Goal: Task Accomplishment & Management: Manage account settings

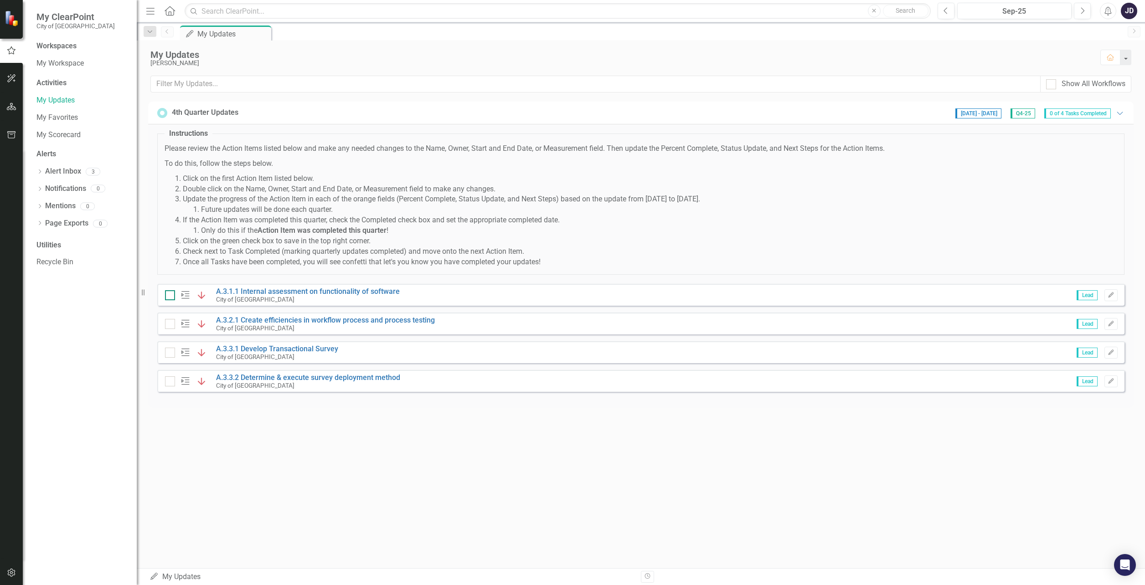
click at [170, 294] on input "checkbox" at bounding box center [168, 293] width 6 height 6
checkbox input "true"
click at [172, 326] on div at bounding box center [170, 324] width 10 height 10
click at [171, 325] on input "checkbox" at bounding box center [168, 322] width 6 height 6
checkbox input "true"
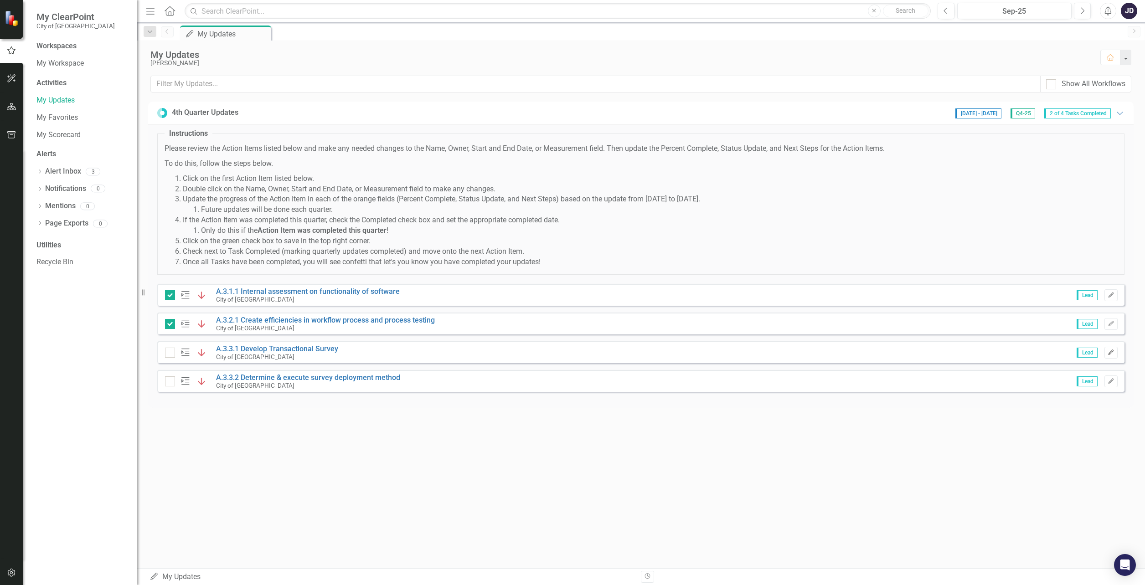
click at [1111, 350] on icon "button" at bounding box center [1110, 352] width 5 height 5
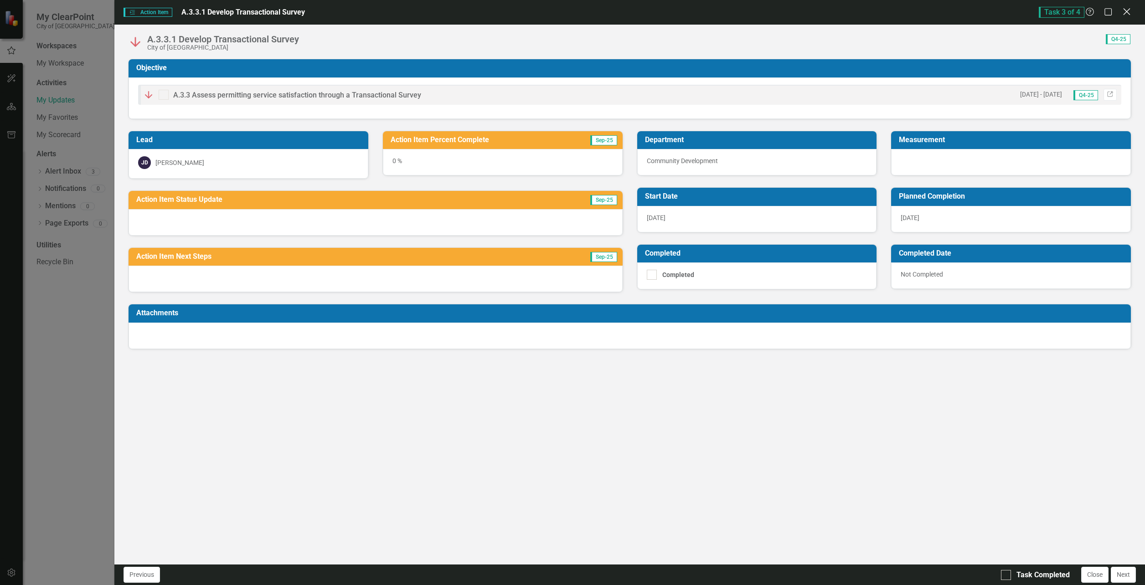
click at [1130, 13] on icon "Close" at bounding box center [1126, 11] width 11 height 9
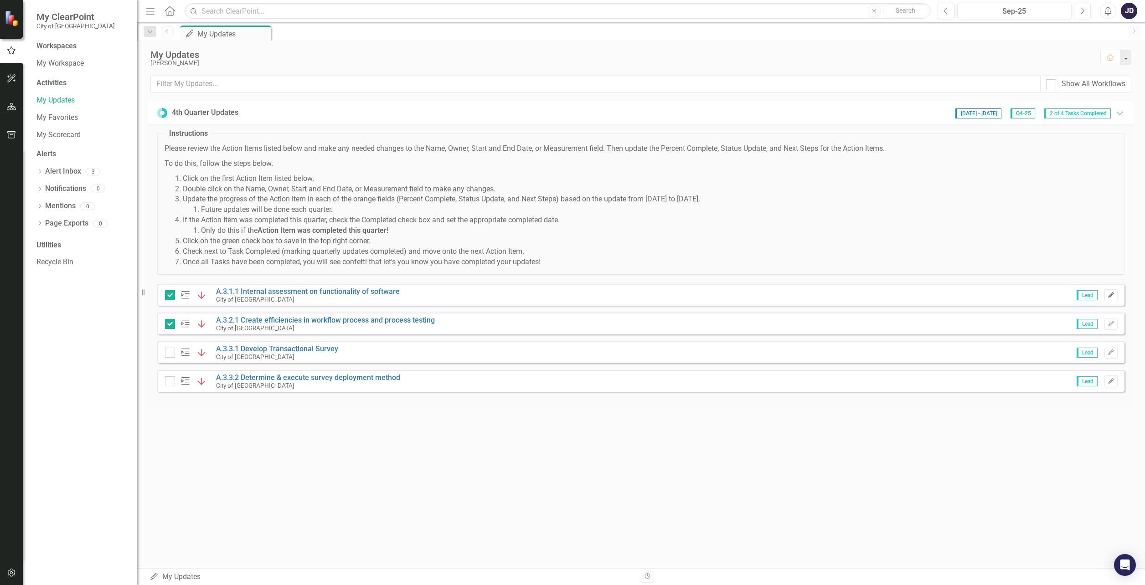
click at [1110, 293] on icon "Edit" at bounding box center [1111, 295] width 7 height 5
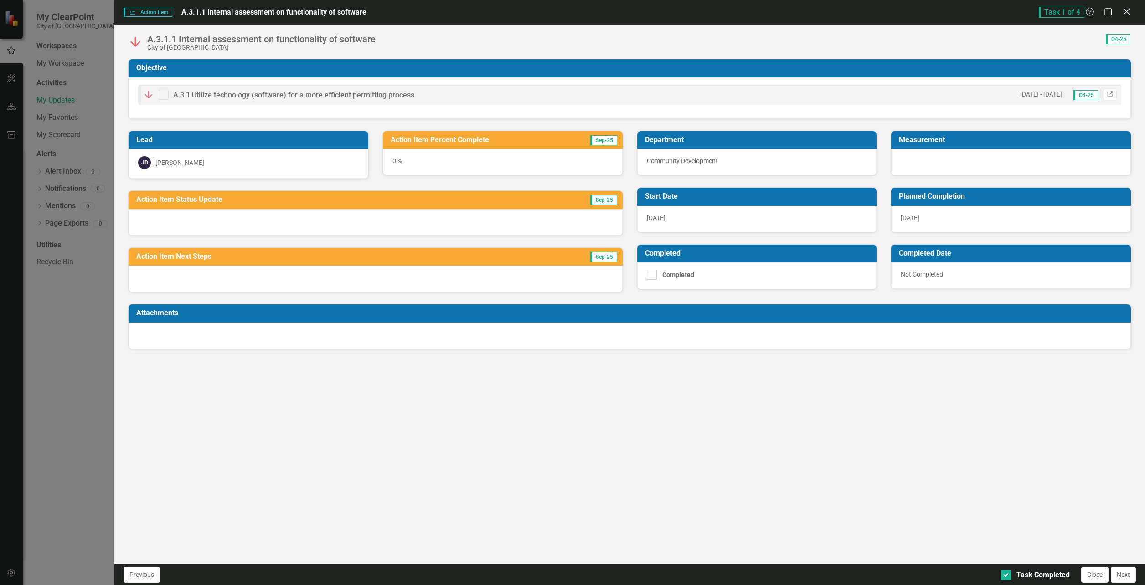
click at [1127, 10] on icon "Close" at bounding box center [1126, 11] width 11 height 9
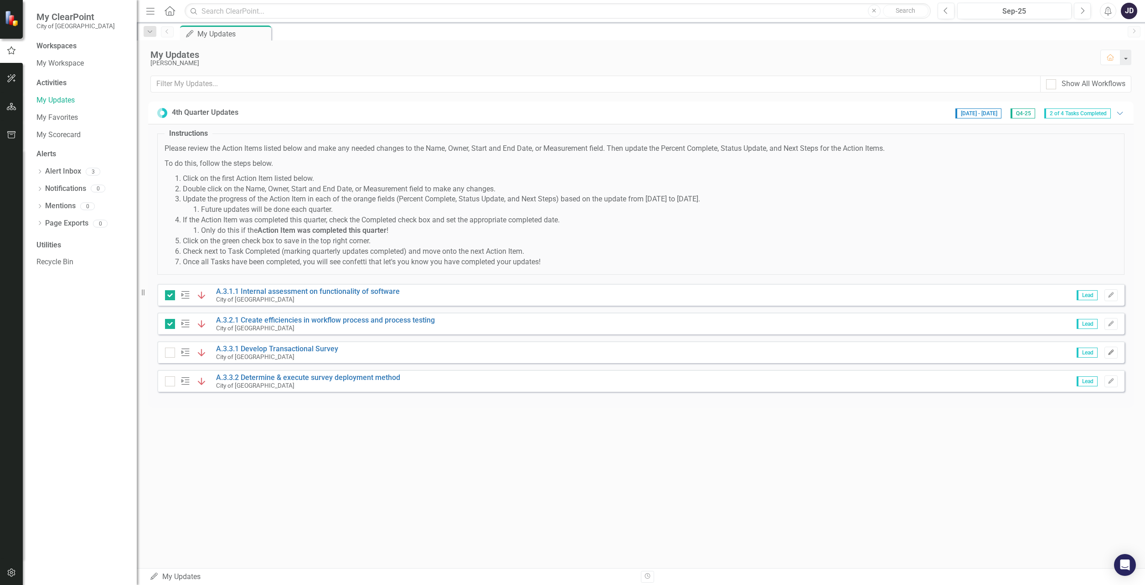
click at [1109, 350] on icon "Edit" at bounding box center [1111, 352] width 7 height 5
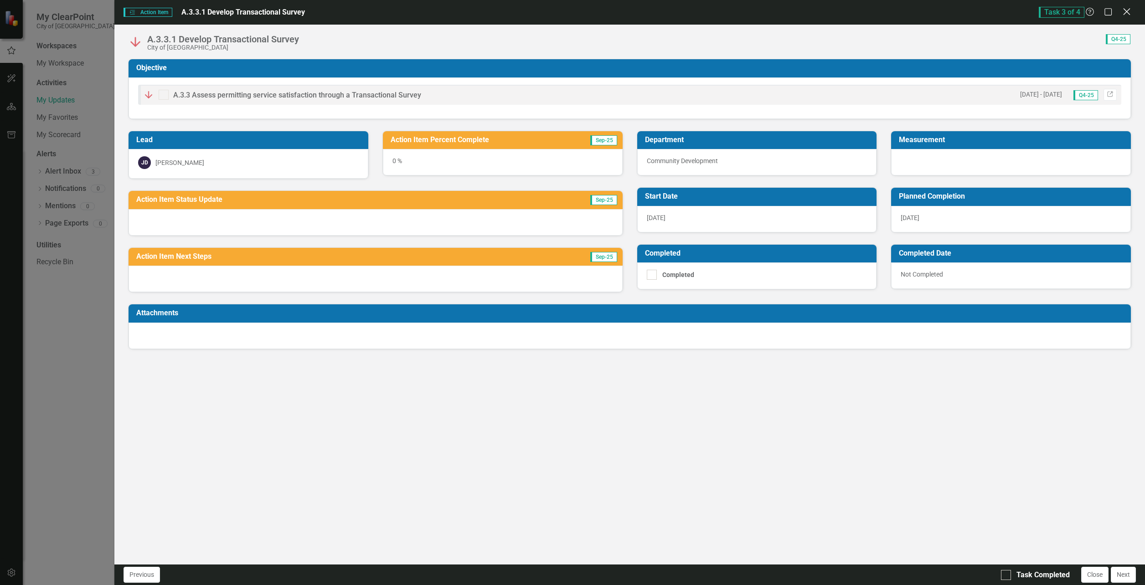
click at [1124, 10] on icon "Close" at bounding box center [1126, 11] width 11 height 9
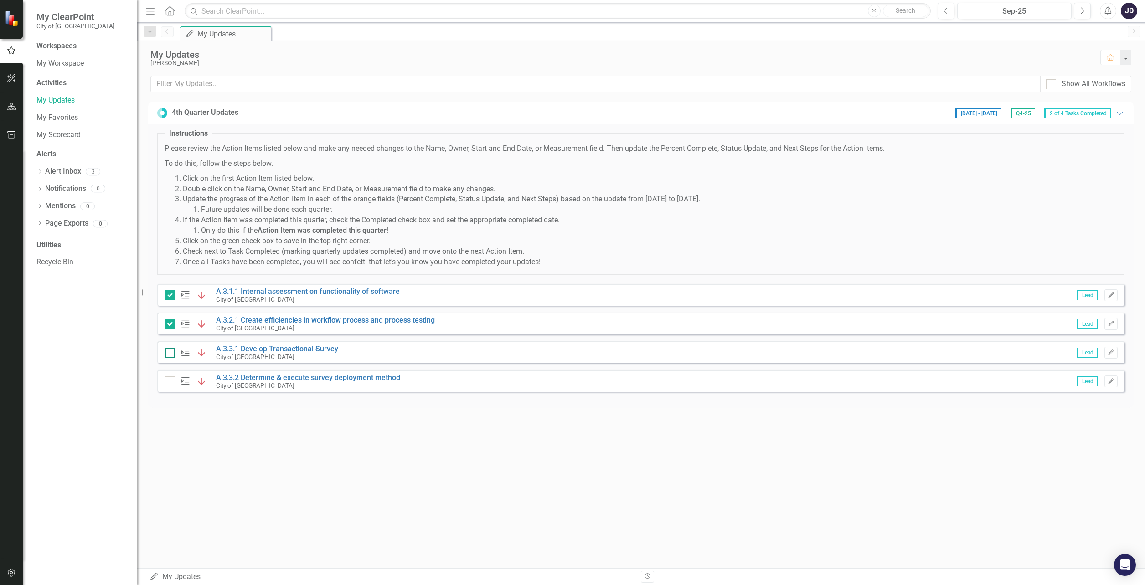
click at [168, 348] on input "checkbox" at bounding box center [168, 351] width 6 height 6
checkbox input "true"
click at [170, 378] on input "checkbox" at bounding box center [168, 380] width 6 height 6
checkbox input "true"
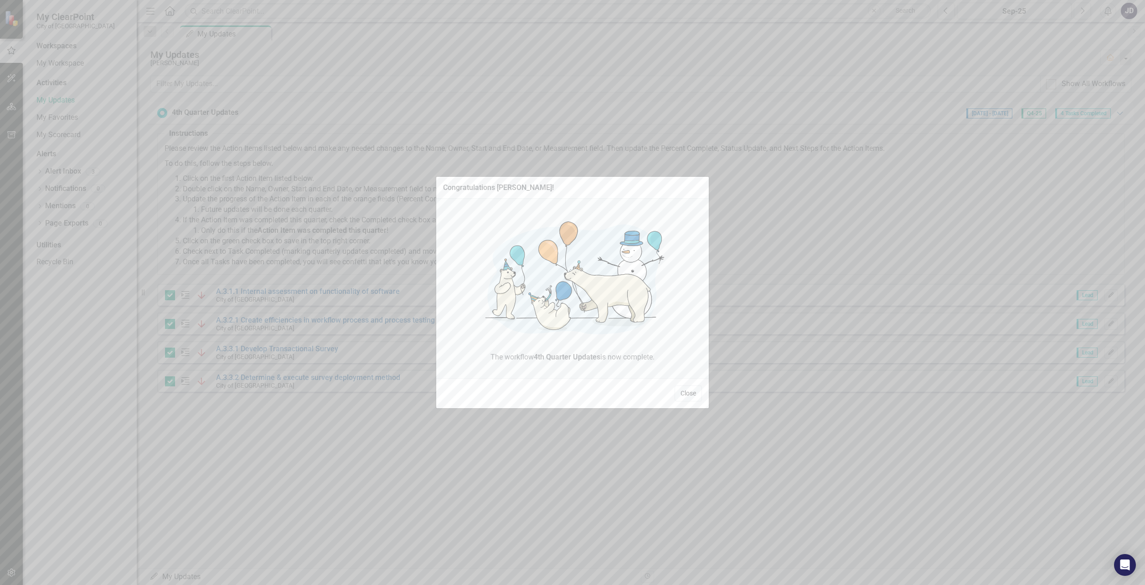
click at [685, 391] on button "Close" at bounding box center [688, 394] width 27 height 16
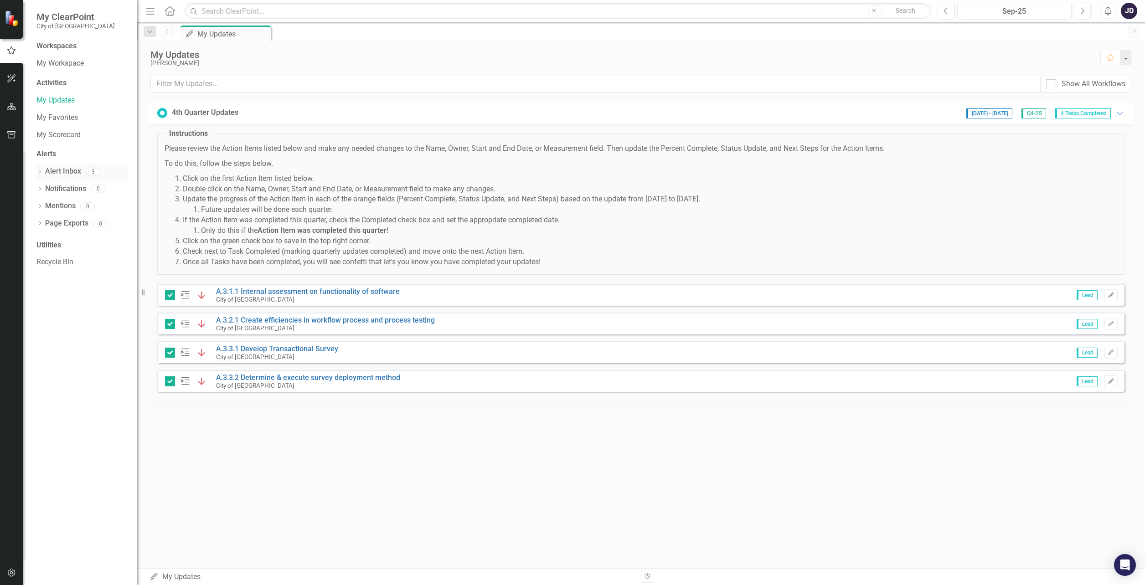
click at [65, 172] on link "Alert Inbox" at bounding box center [63, 171] width 36 height 10
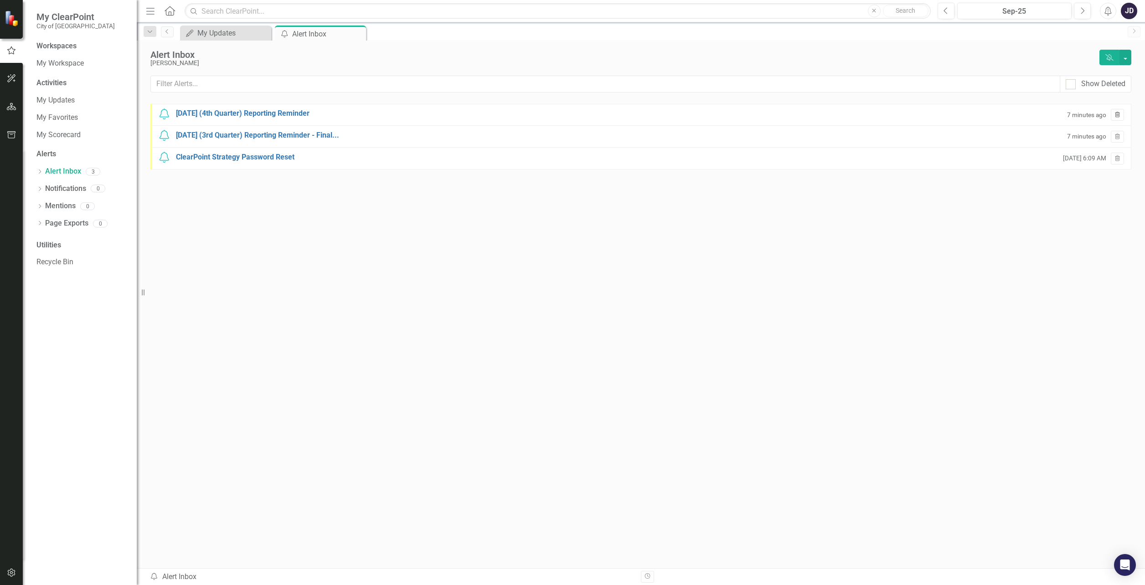
click at [1116, 114] on icon "Trash" at bounding box center [1117, 115] width 7 height 5
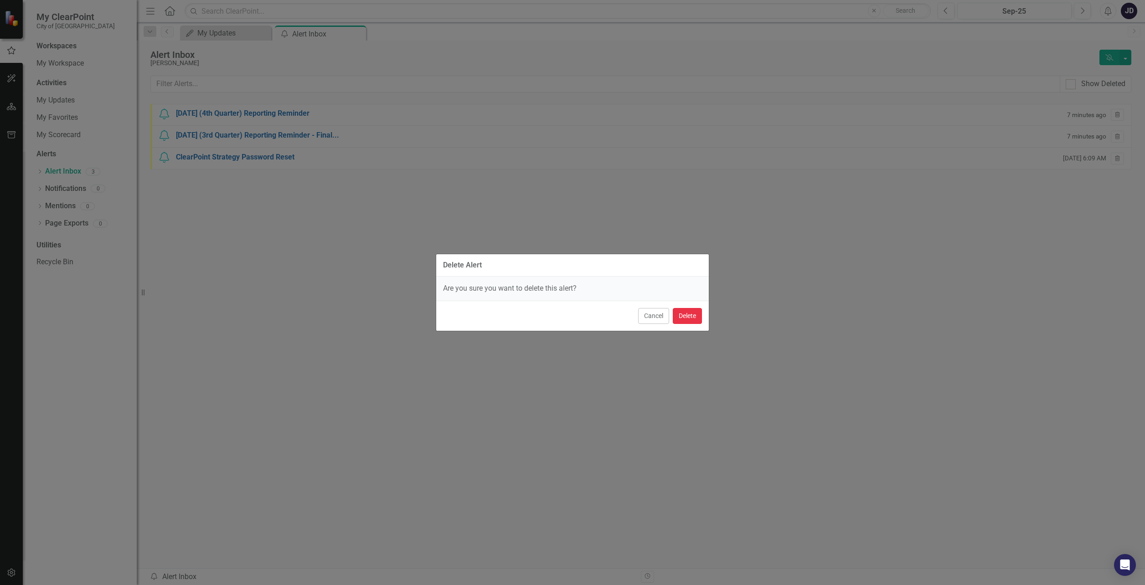
click at [680, 311] on button "Delete" at bounding box center [687, 316] width 29 height 16
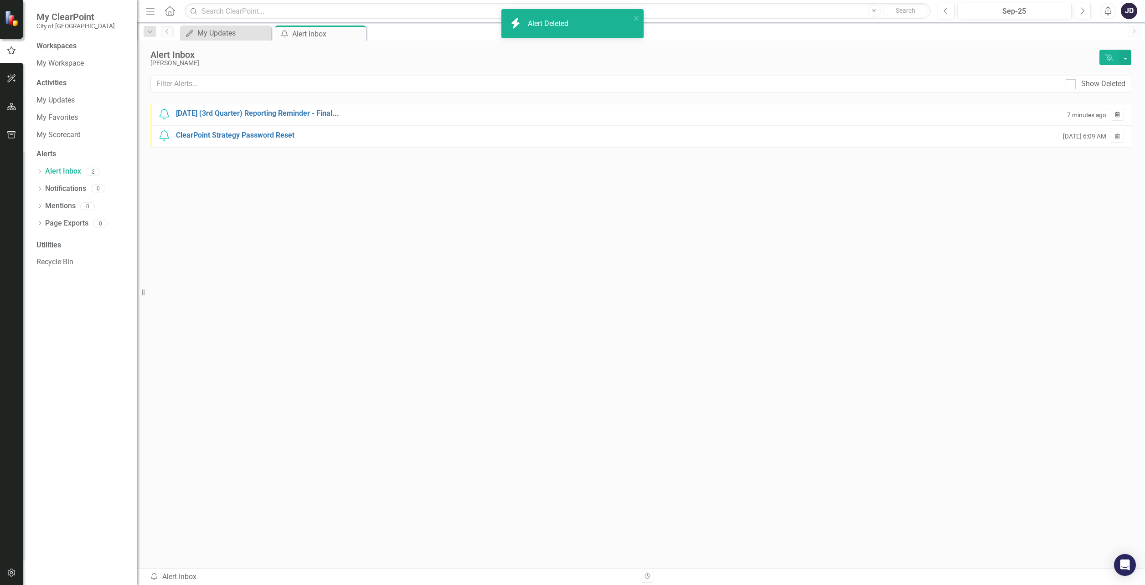
click at [1120, 113] on icon "Trash" at bounding box center [1117, 115] width 7 height 5
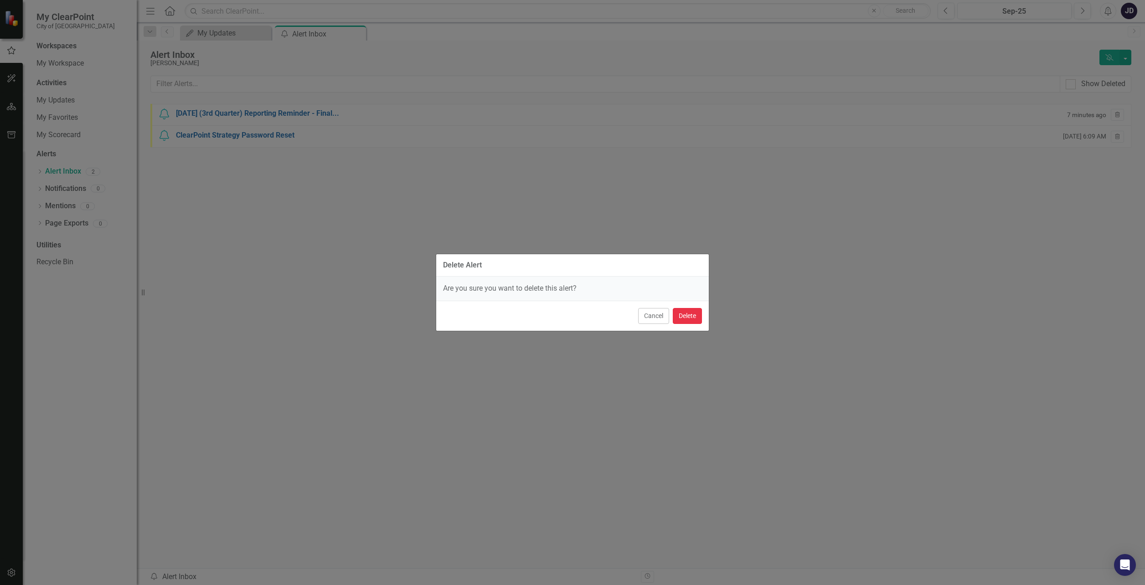
click at [681, 315] on button "Delete" at bounding box center [687, 316] width 29 height 16
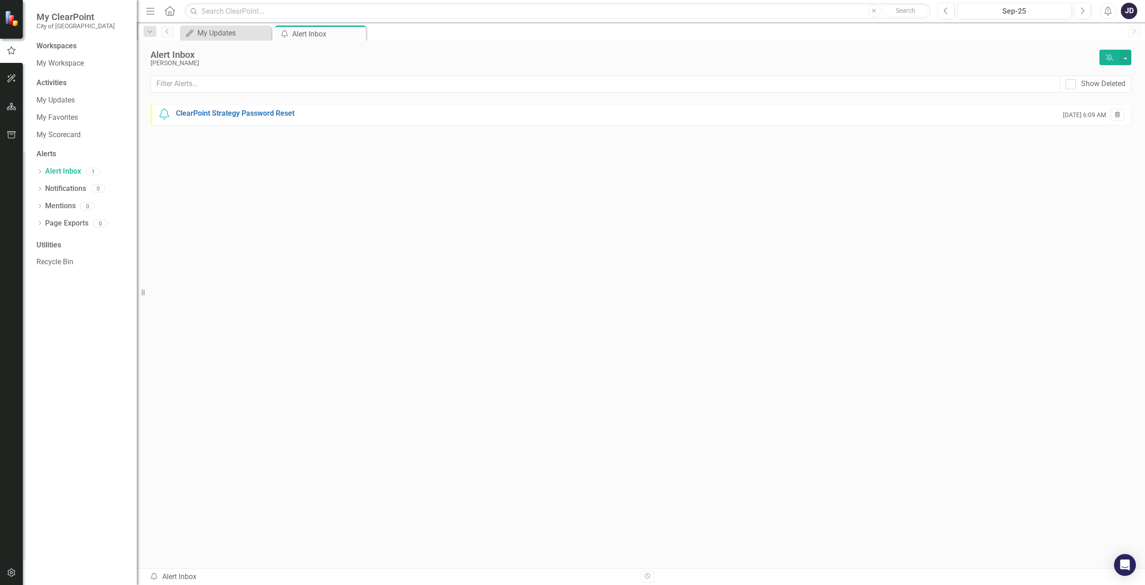
click at [1118, 116] on icon "Trash" at bounding box center [1117, 115] width 7 height 5
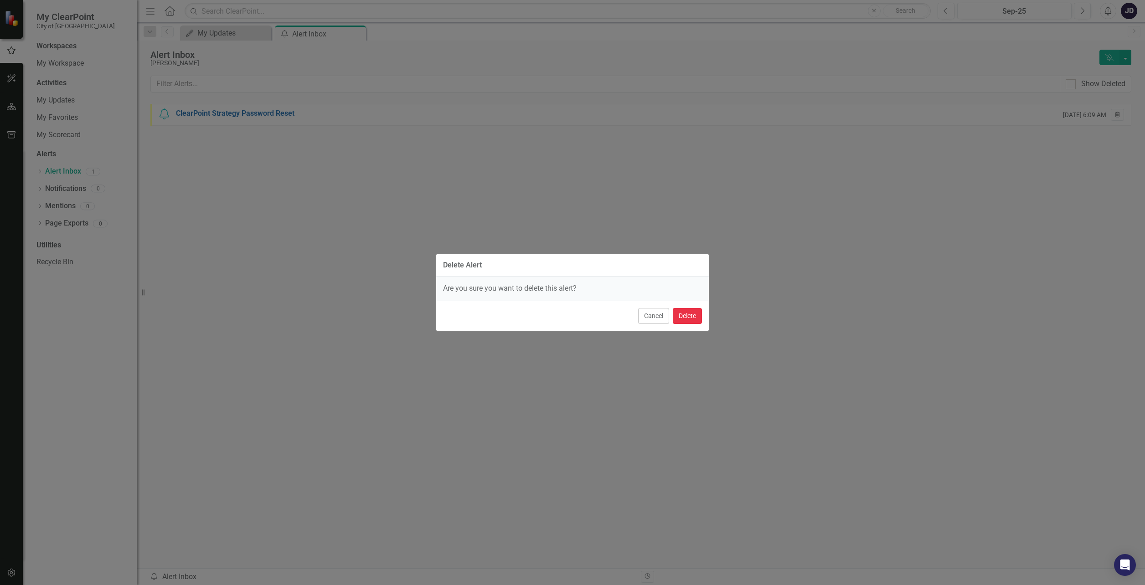
click at [688, 314] on button "Delete" at bounding box center [687, 316] width 29 height 16
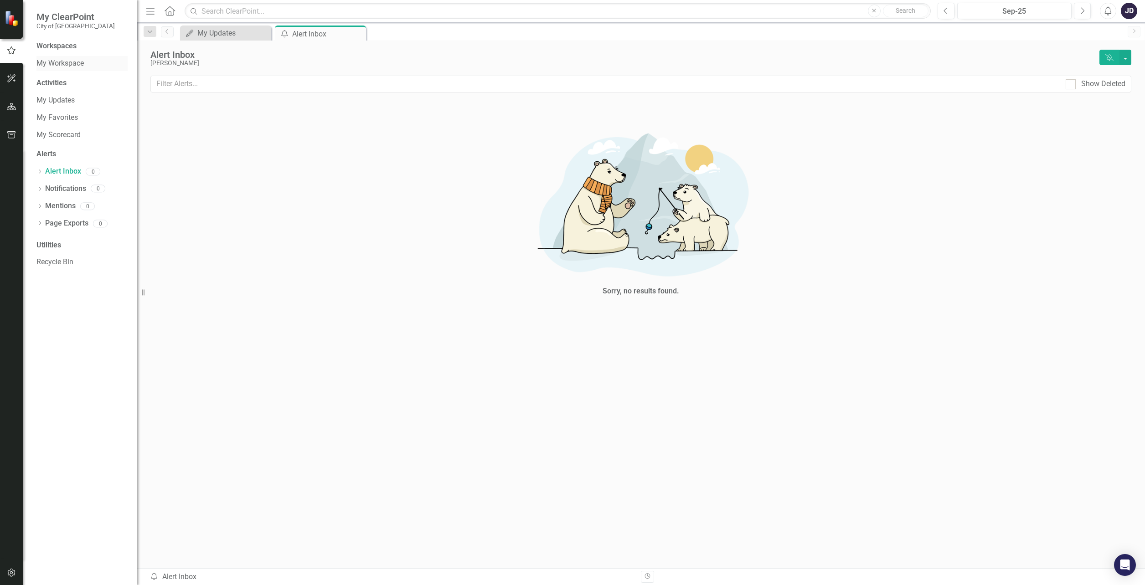
click at [50, 62] on link "My Workspace" at bounding box center [81, 63] width 91 height 10
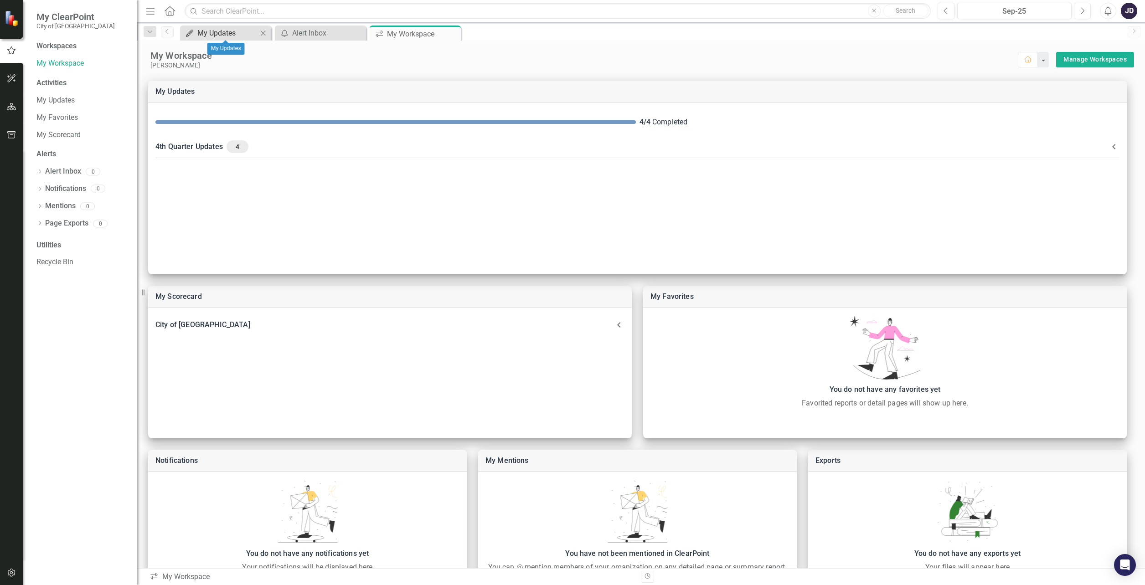
click at [230, 34] on div "My Updates" at bounding box center [227, 32] width 60 height 11
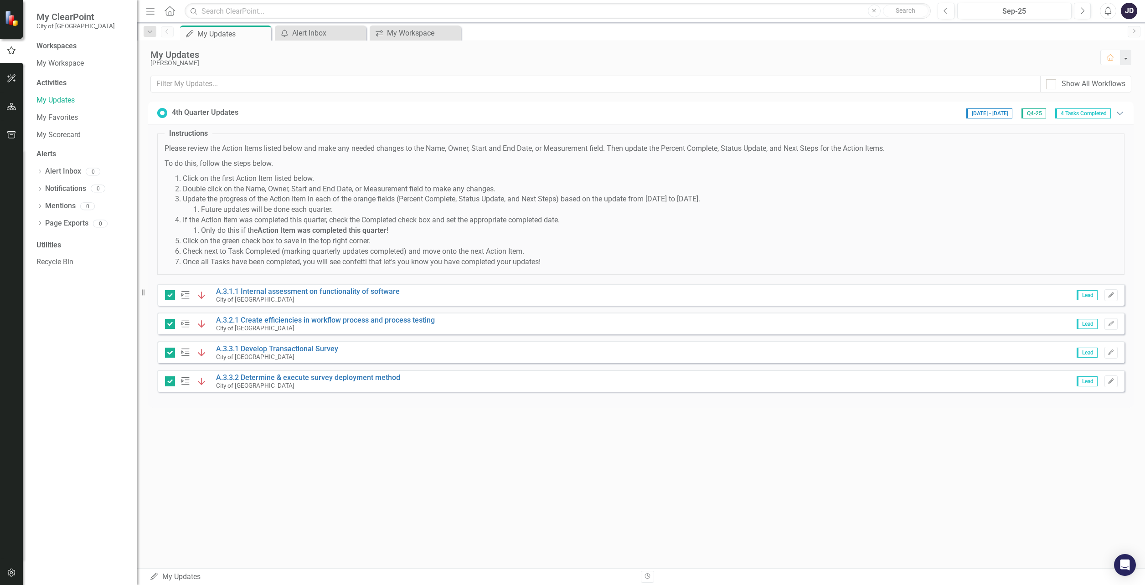
click at [1121, 112] on icon "Expanded" at bounding box center [1120, 112] width 9 height 7
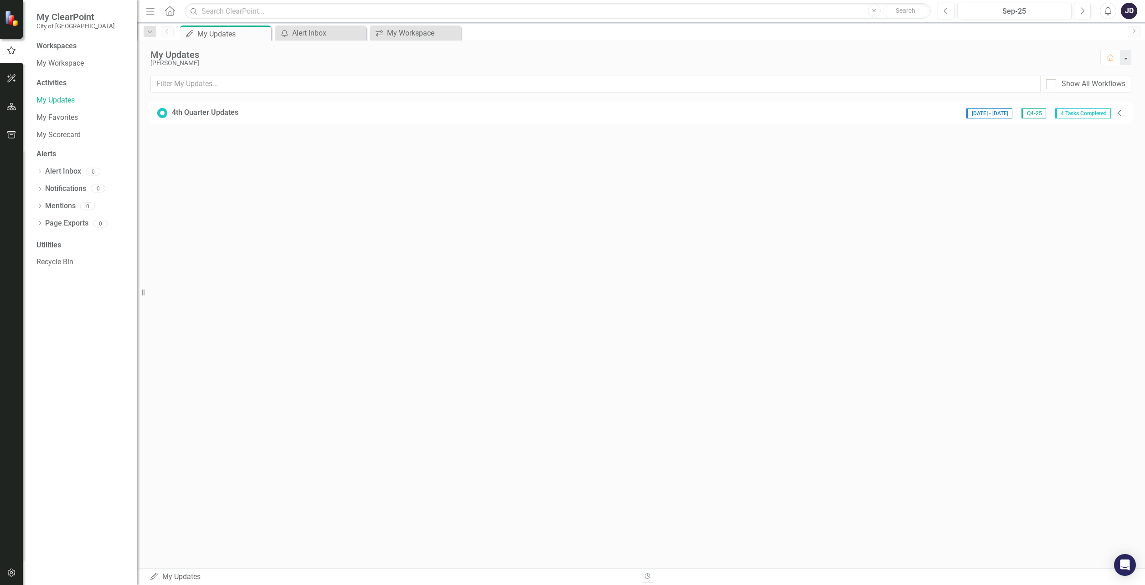
click at [1121, 112] on icon "Collapse" at bounding box center [1120, 112] width 9 height 7
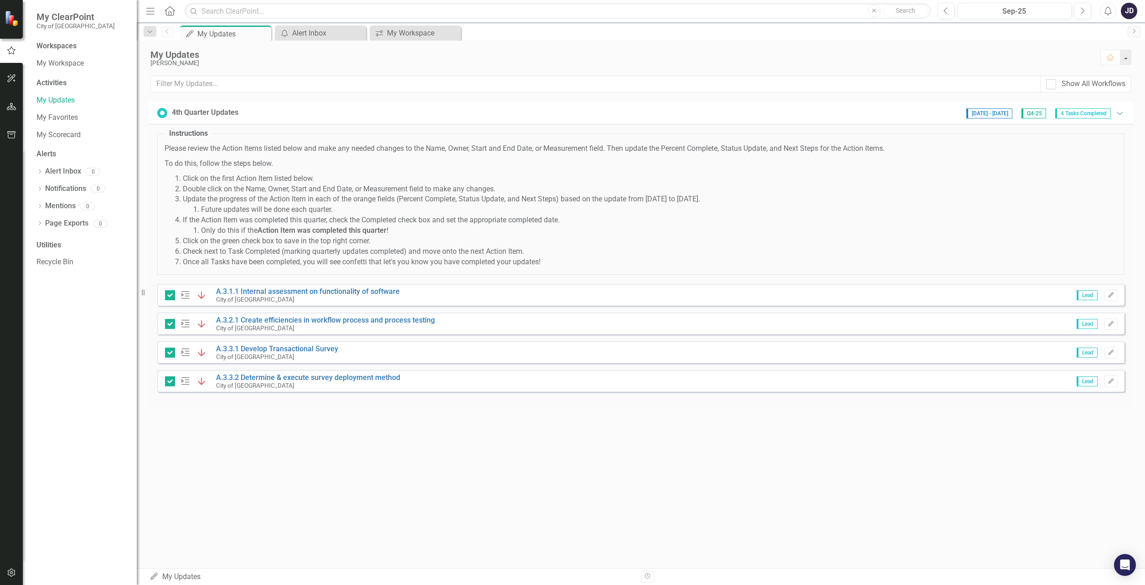
click at [1130, 11] on div "JD" at bounding box center [1129, 11] width 16 height 16
click at [1100, 27] on link "User Edit Profile" at bounding box center [1101, 28] width 72 height 17
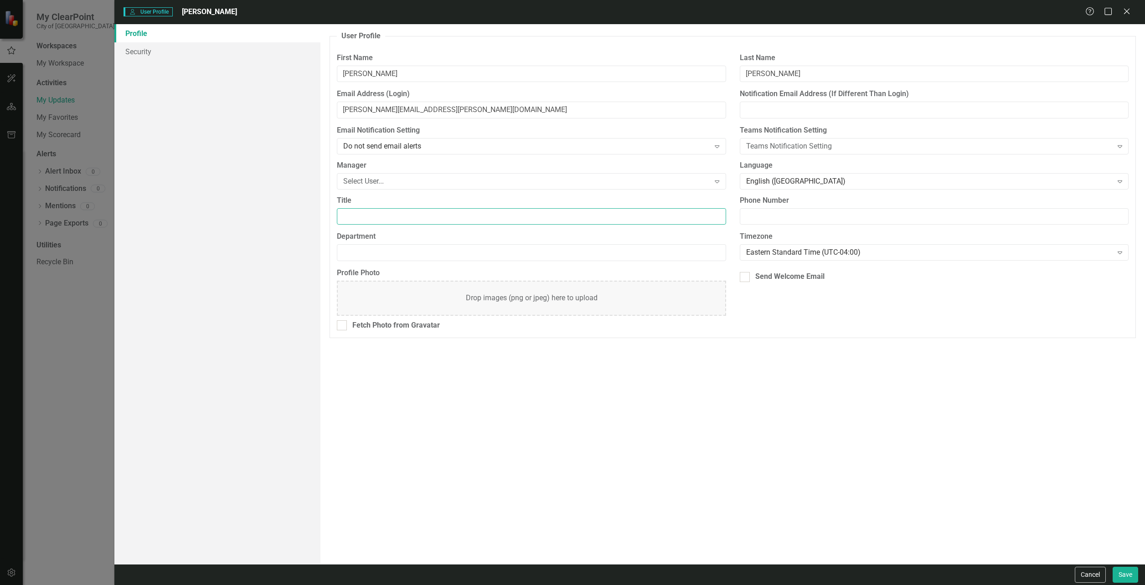
click at [372, 217] on input "Title" at bounding box center [531, 216] width 389 height 17
type input "Assistant Director of Community Development"
type input "[PHONE_NUMBER]"
type input "Community Development"
click at [720, 178] on icon "Expand" at bounding box center [717, 181] width 9 height 7
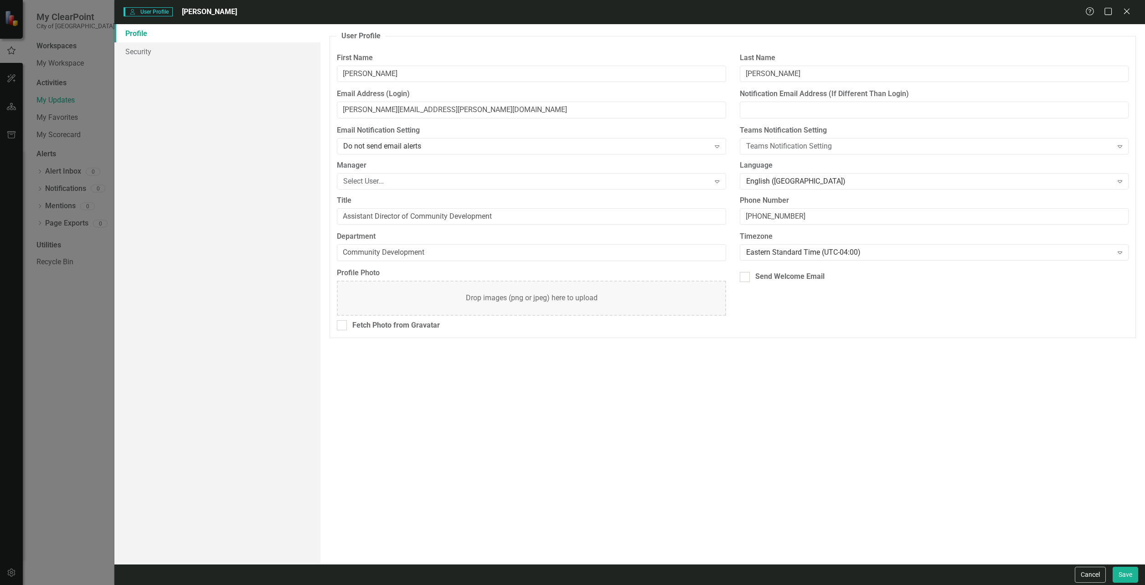
click at [699, 403] on div "User Profile ClearPoint has a wealth of options to help you ensure that people …" at bounding box center [733, 294] width 825 height 540
click at [716, 181] on icon at bounding box center [717, 182] width 5 height 3
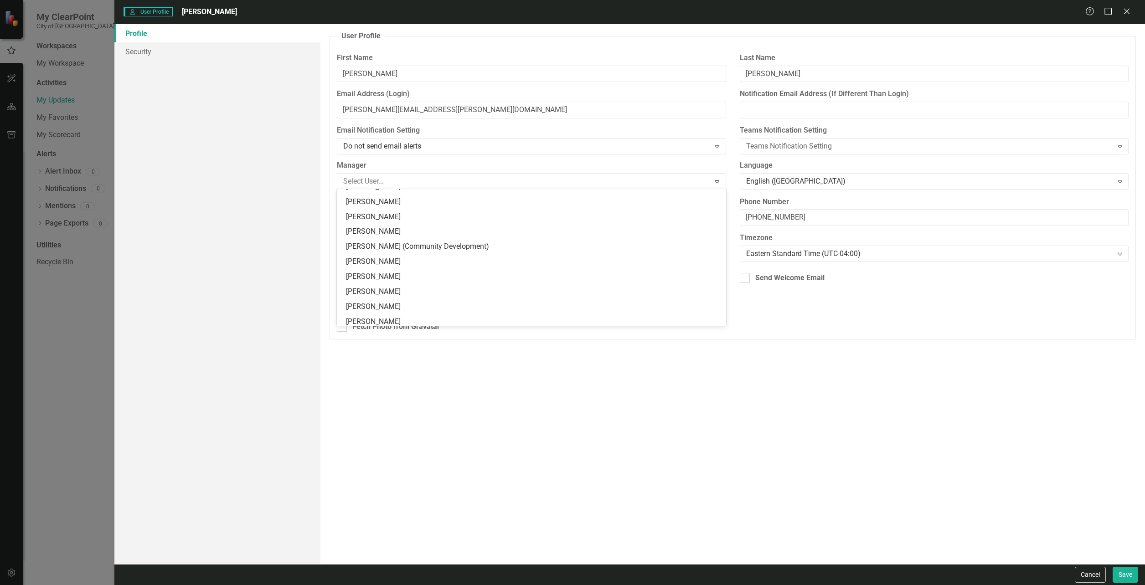
scroll to position [369, 0]
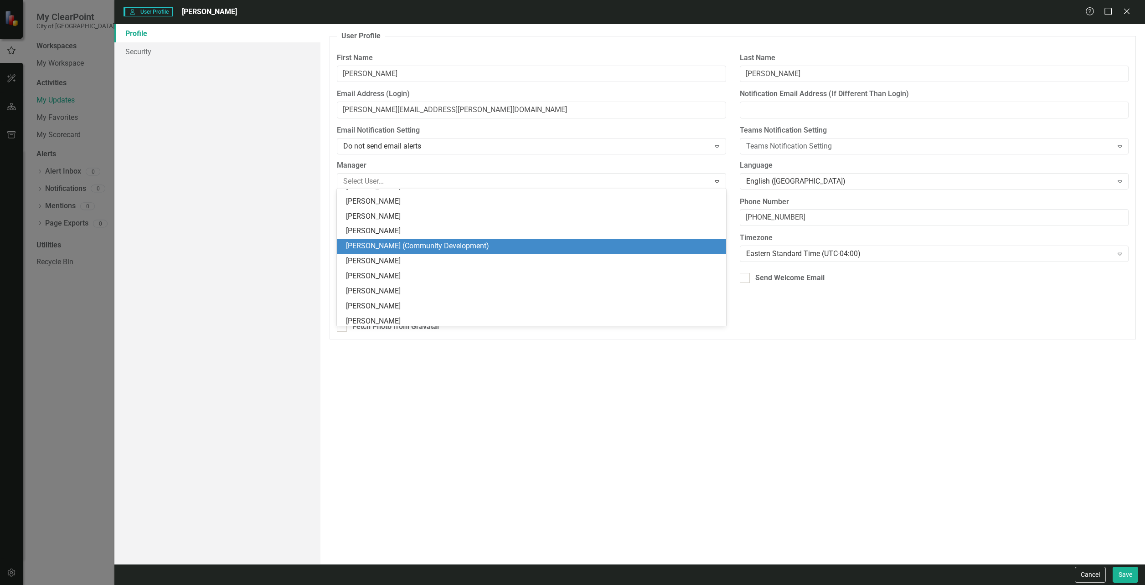
click at [424, 247] on div "[PERSON_NAME] (Community Development)" at bounding box center [533, 246] width 375 height 10
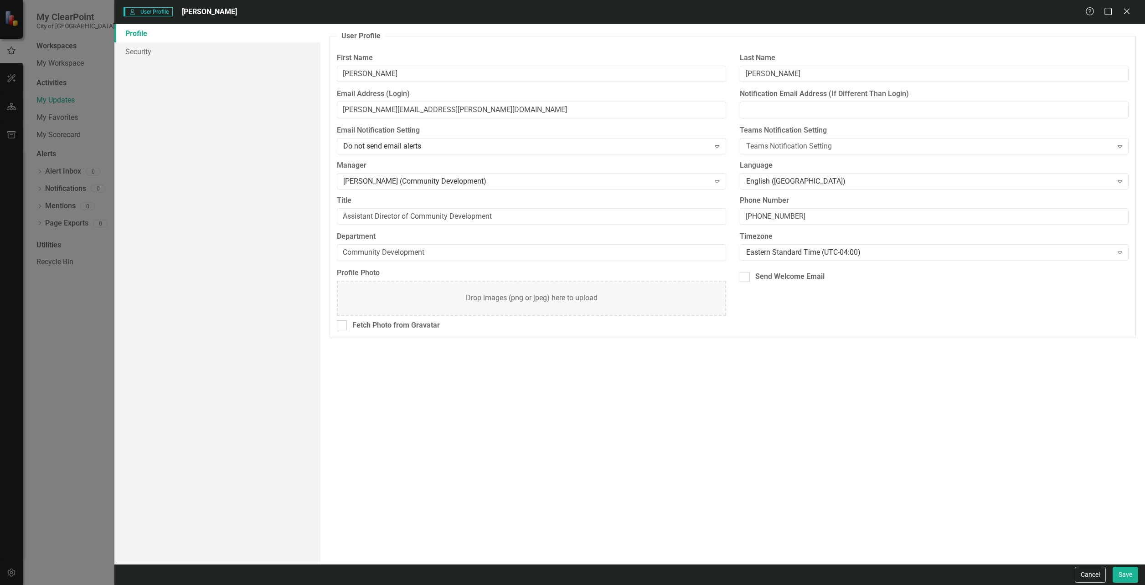
click at [618, 376] on div "User Profile ClearPoint has a wealth of options to help you ensure that people …" at bounding box center [733, 294] width 825 height 540
click at [1122, 571] on button "Save" at bounding box center [1126, 575] width 26 height 16
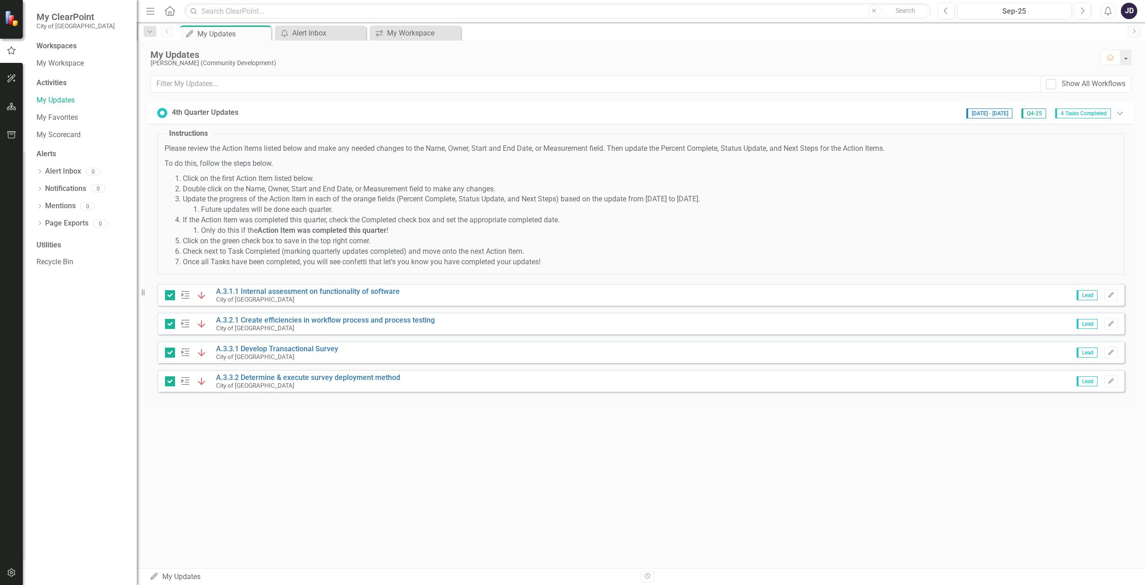
click at [150, 10] on icon "Menu" at bounding box center [151, 11] width 12 height 10
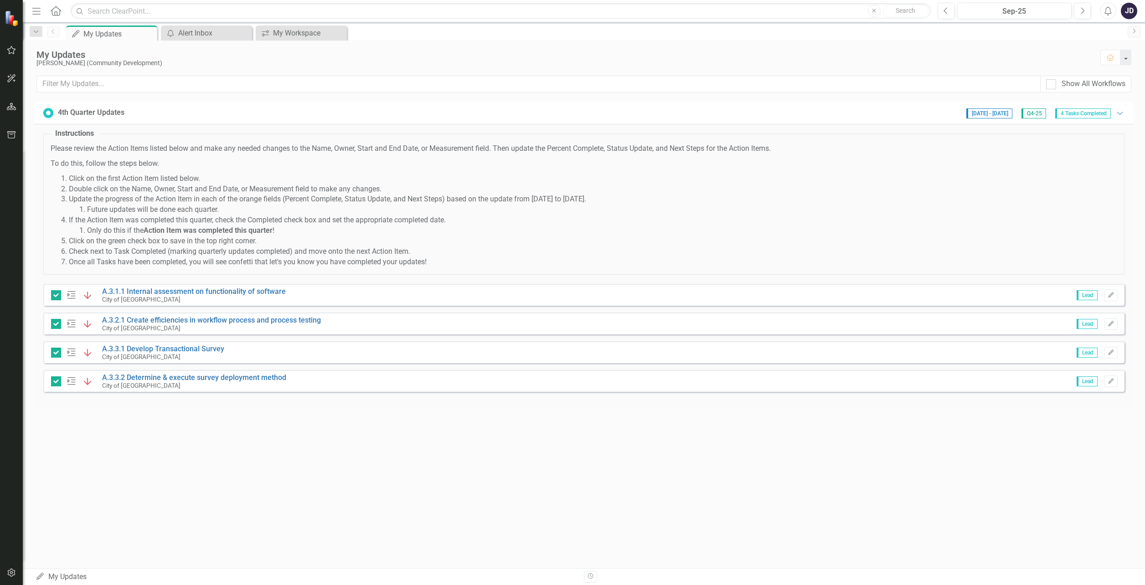
click at [35, 11] on icon "Menu" at bounding box center [37, 11] width 12 height 10
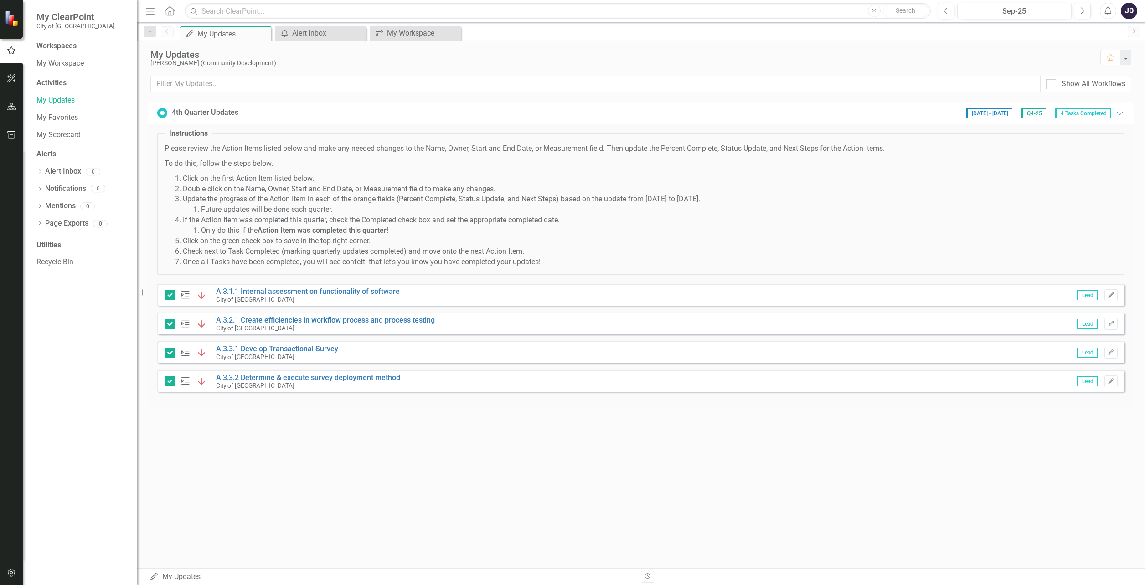
click at [1130, 12] on div "JD" at bounding box center [1129, 11] width 16 height 16
click at [1095, 113] on link "Logout Log Out" at bounding box center [1101, 115] width 72 height 17
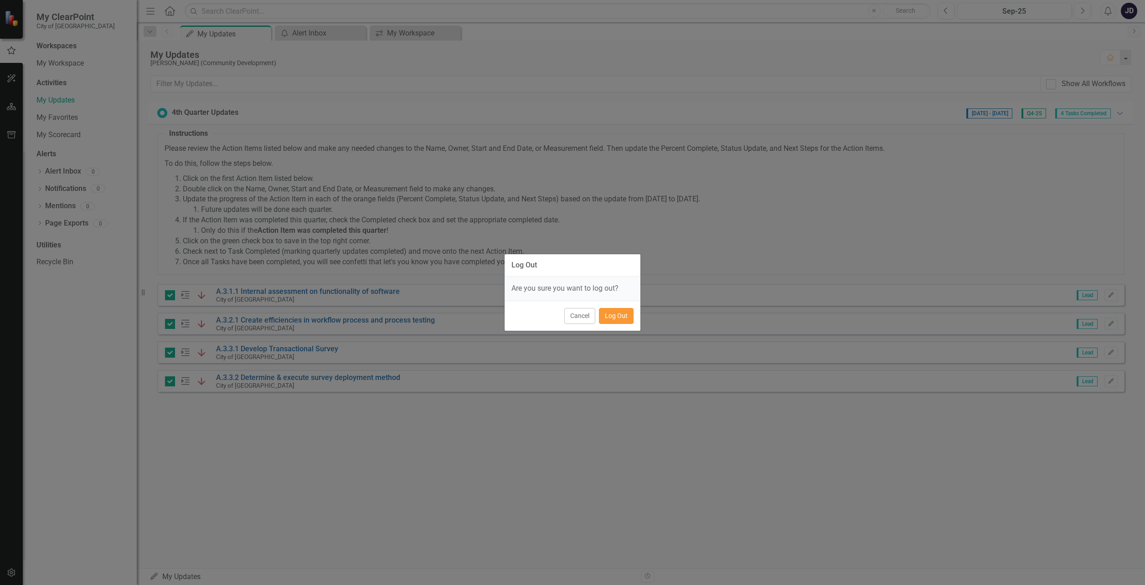
click at [617, 314] on button "Log Out" at bounding box center [616, 316] width 35 height 16
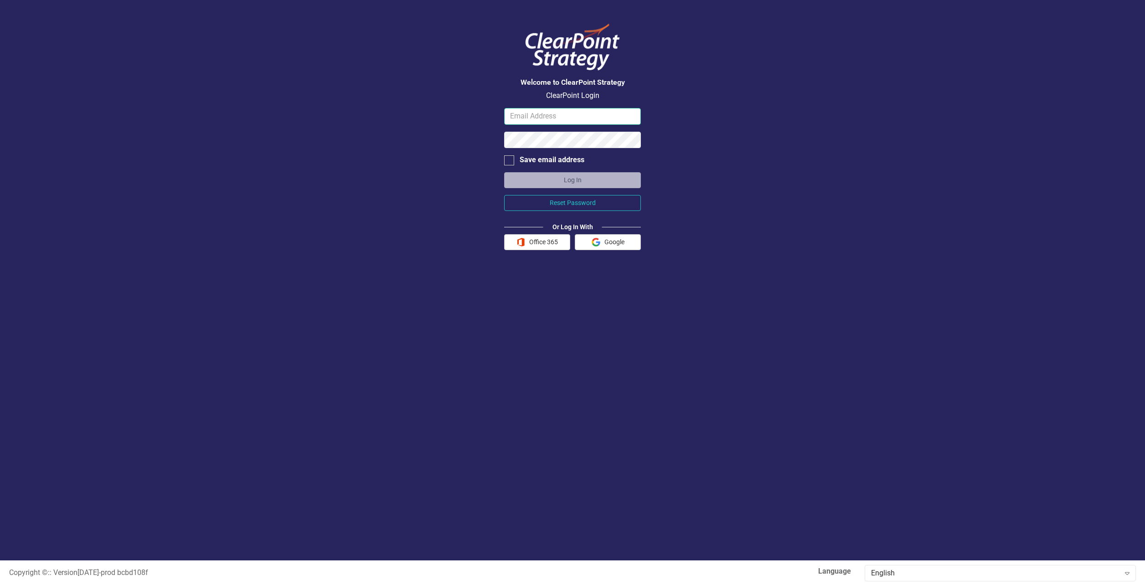
type input "[PERSON_NAME][EMAIL_ADDRESS][PERSON_NAME][DOMAIN_NAME]"
